Goal: Task Accomplishment & Management: Manage account settings

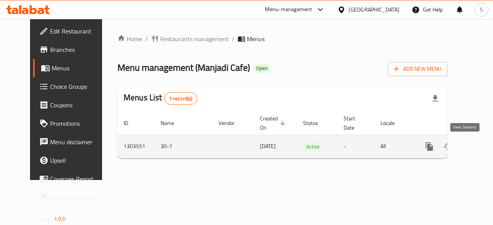
click at [480, 149] on icon "enhanced table" at bounding box center [484, 146] width 9 height 9
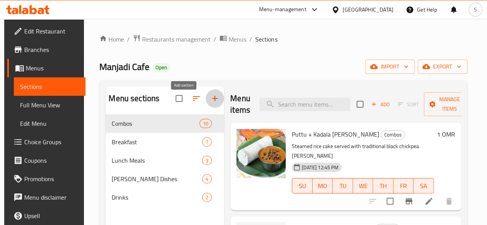
click at [210, 103] on icon "button" at bounding box center [214, 98] width 9 height 9
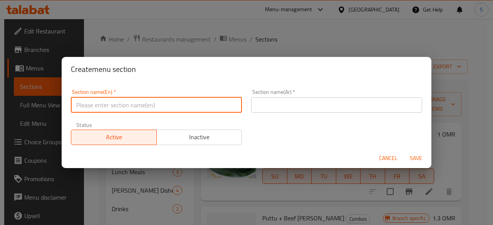
click at [186, 103] on input "text" at bounding box center [156, 104] width 171 height 15
type input "[DATE] Special"
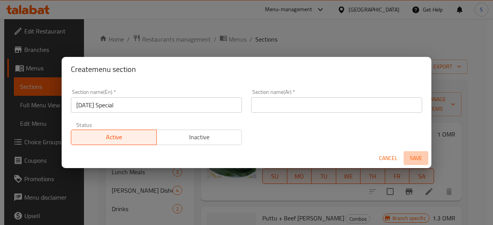
click at [414, 159] on span "Save" at bounding box center [416, 159] width 18 height 10
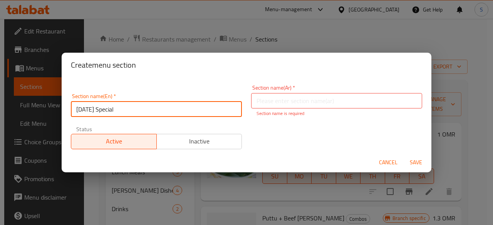
drag, startPoint x: 162, startPoint y: 104, endPoint x: 9, endPoint y: 113, distance: 152.7
click at [9, 113] on div "Create menu section Section name(En)   * [DATE] Special Section name(En) * Sect…" at bounding box center [246, 112] width 493 height 225
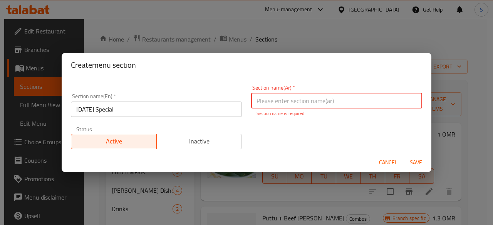
click at [288, 98] on input "text" at bounding box center [336, 100] width 171 height 15
paste input "أونام خاص"
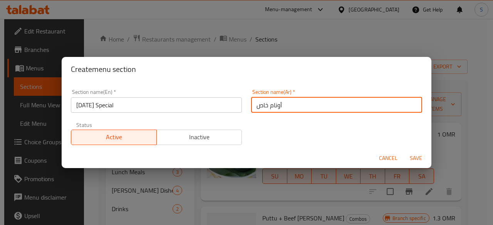
type input "أونام خاص"
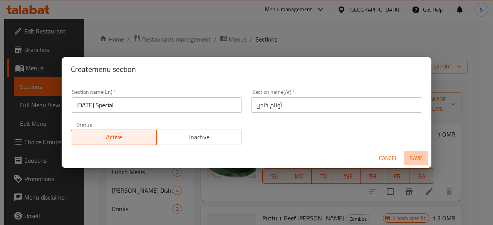
click at [413, 157] on span "Save" at bounding box center [416, 159] width 18 height 10
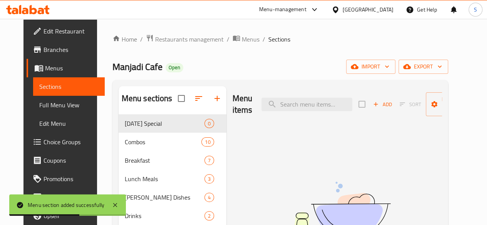
click at [372, 101] on icon "button" at bounding box center [375, 104] width 7 height 7
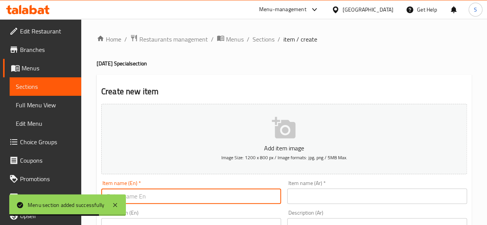
click at [184, 198] on input "text" at bounding box center [191, 196] width 180 height 15
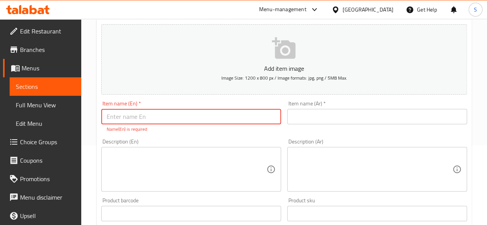
scroll to position [80, 0]
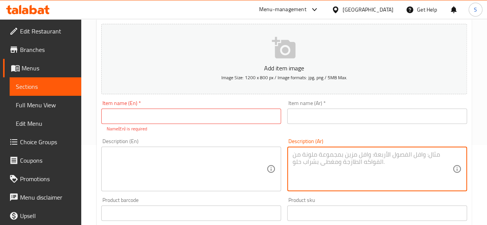
paste textarea "أرز ماتا، [PERSON_NAME]، [PERSON_NAME]، رسام، بوليسيري، [PERSON_NAME]، [PERSON_…"
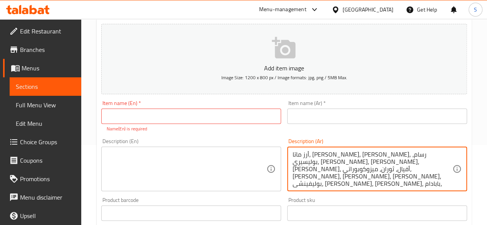
type textarea "أرز ماتا، [PERSON_NAME]، [PERSON_NAME]، رسام، بوليسيري، [PERSON_NAME]، [PERSON_…"
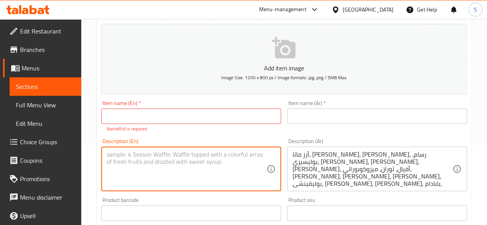
click at [191, 172] on textarea at bounding box center [187, 169] width 160 height 37
paste textarea "[PERSON_NAME] [PERSON_NAME], paripu [PERSON_NAME], sambar, rasam, puliserry, ka…"
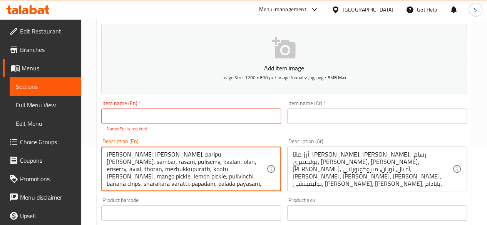
scroll to position [2, 0]
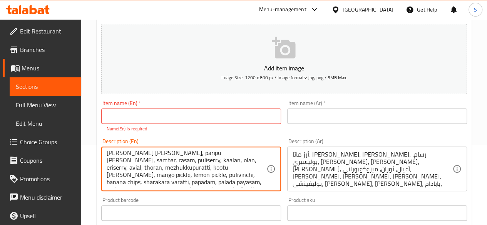
type textarea "[PERSON_NAME] [PERSON_NAME], paripu [PERSON_NAME], sambar, rasam, puliserry, ka…"
click at [129, 117] on input "text" at bounding box center [191, 116] width 180 height 15
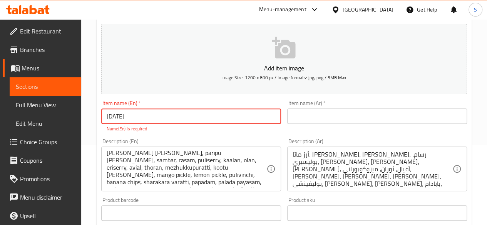
type input "[DATE][PERSON_NAME]"
drag, startPoint x: 224, startPoint y: 119, endPoint x: 0, endPoint y: 99, distance: 225.0
click at [0, 99] on div "Edit Restaurant Branches Menus Sections Full Menu View Edit Menu Choice Groups …" at bounding box center [243, 206] width 487 height 534
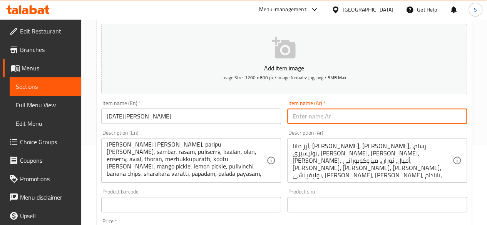
click at [326, 119] on input "text" at bounding box center [377, 116] width 180 height 15
paste input "أونام ساديا"
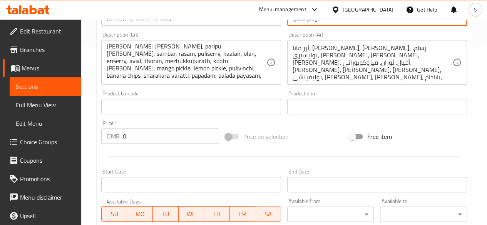
scroll to position [179, 0]
type input "أونام ساديا"
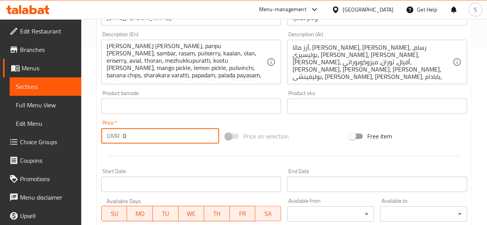
drag, startPoint x: 184, startPoint y: 139, endPoint x: 79, endPoint y: 131, distance: 105.4
click at [79, 131] on div "Edit Restaurant Branches Menus Sections Full Menu View Edit Menu Choice Groups …" at bounding box center [243, 102] width 487 height 525
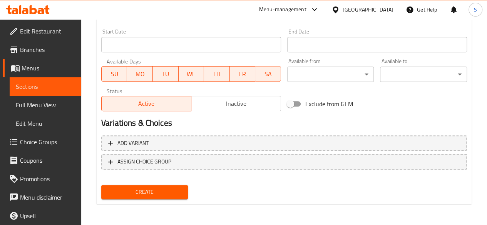
type input "2.5"
click at [166, 186] on button "Create" at bounding box center [144, 192] width 87 height 14
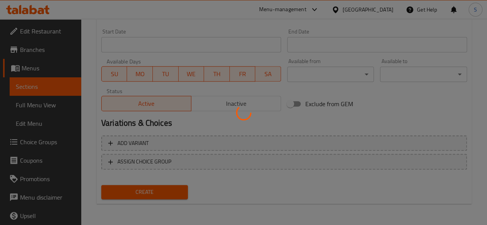
type input "0"
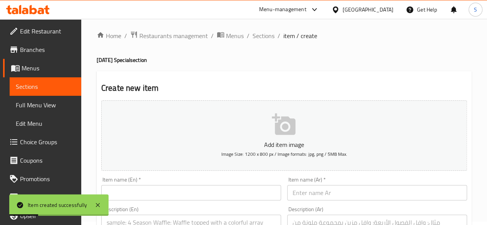
scroll to position [0, 0]
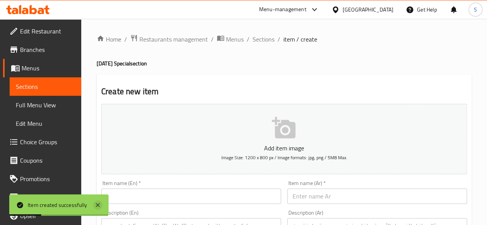
click at [99, 206] on icon at bounding box center [98, 205] width 4 height 4
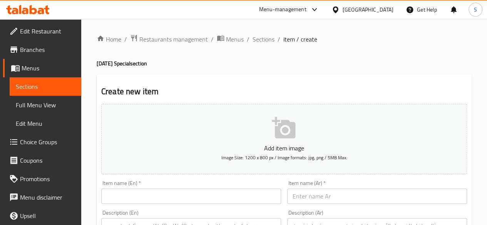
click at [250, 37] on ol "Home / Restaurants management / Menus / Sections / item / create" at bounding box center [284, 39] width 375 height 10
click at [260, 38] on span "Sections" at bounding box center [264, 39] width 22 height 9
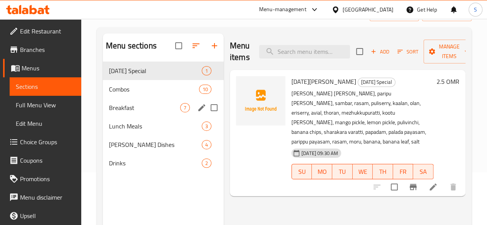
scroll to position [52, 0]
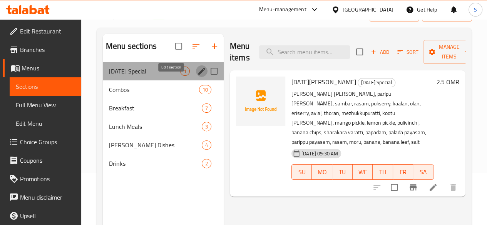
click at [197, 76] on icon "edit" at bounding box center [201, 71] width 9 height 9
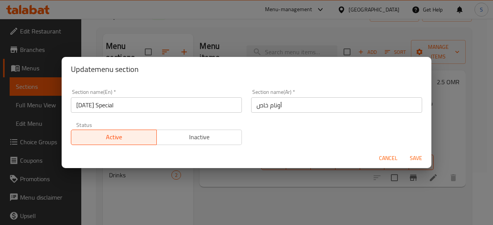
click at [187, 137] on span "Inactive" at bounding box center [199, 137] width 79 height 11
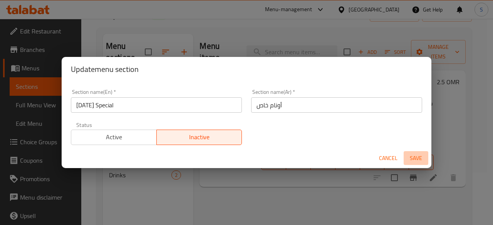
click at [420, 162] on span "Save" at bounding box center [416, 159] width 18 height 10
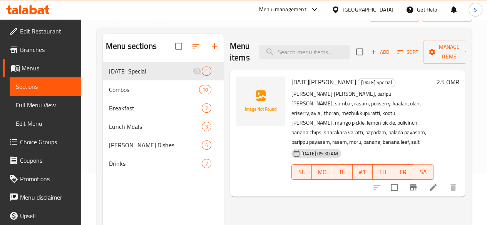
click at [32, 9] on icon at bounding box center [33, 9] width 7 height 9
